Goal: Information Seeking & Learning: Learn about a topic

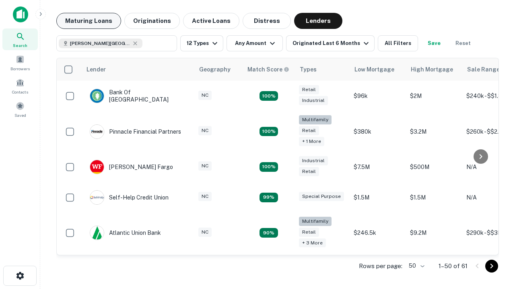
click at [88, 21] on button "Maturing Loans" at bounding box center [88, 21] width 65 height 16
